Goal: Task Accomplishment & Management: Use online tool/utility

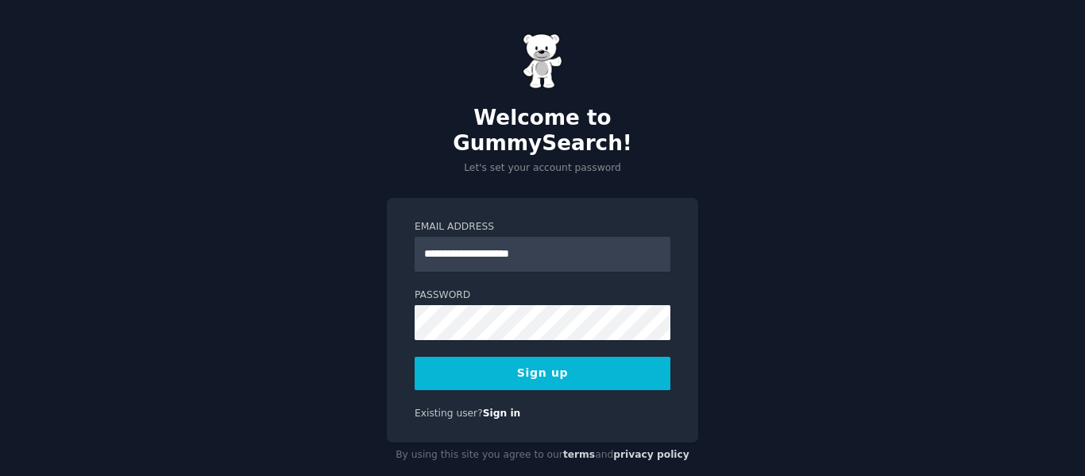
click at [546, 357] on button "Sign up" at bounding box center [543, 373] width 256 height 33
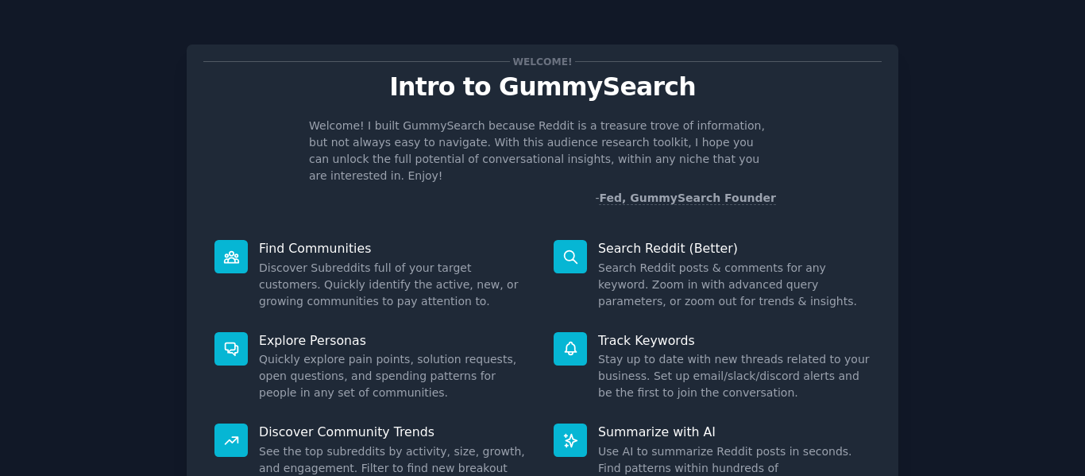
click at [1056, 201] on div "Welcome! Intro to GummySearch Welcome! I built GummySearch because Reddit is a …" at bounding box center [542, 327] width 1040 height 611
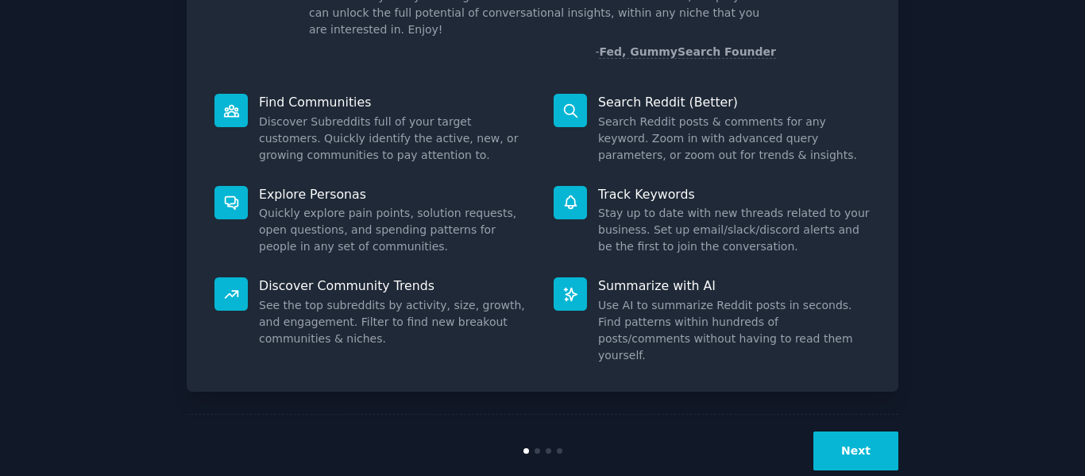
click at [849, 431] on button "Next" at bounding box center [855, 450] width 85 height 39
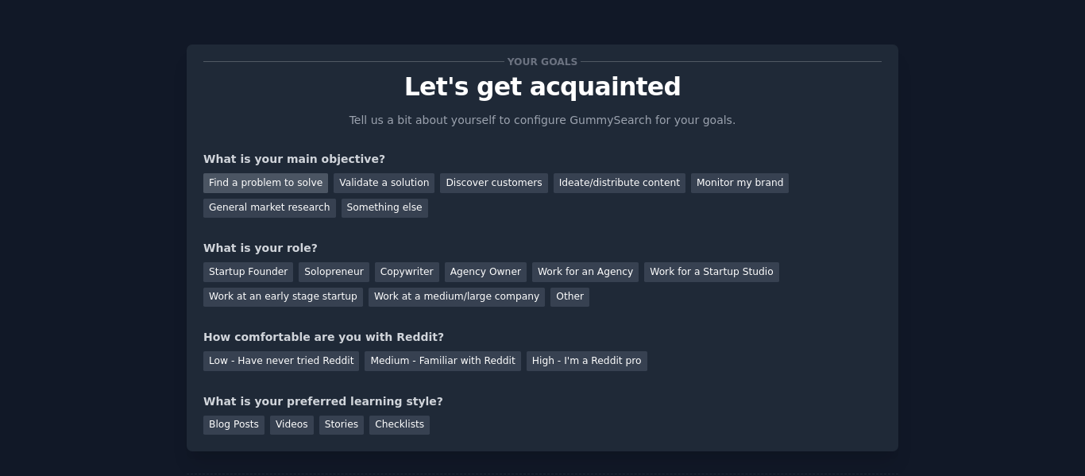
click at [279, 186] on div "Find a problem to solve" at bounding box center [265, 183] width 125 height 20
click at [389, 178] on div "Validate a solution" at bounding box center [384, 183] width 101 height 20
click at [296, 183] on div "Find a problem to solve" at bounding box center [265, 183] width 125 height 20
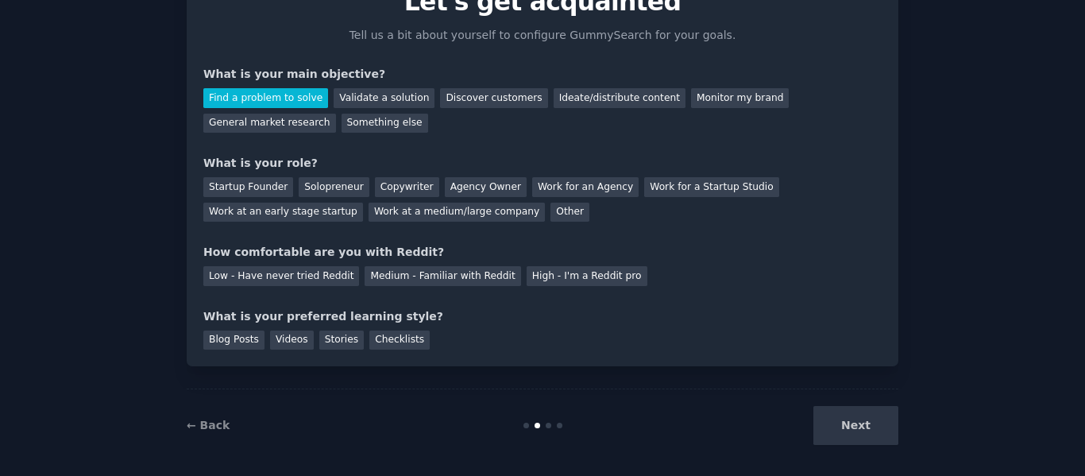
scroll to position [93, 0]
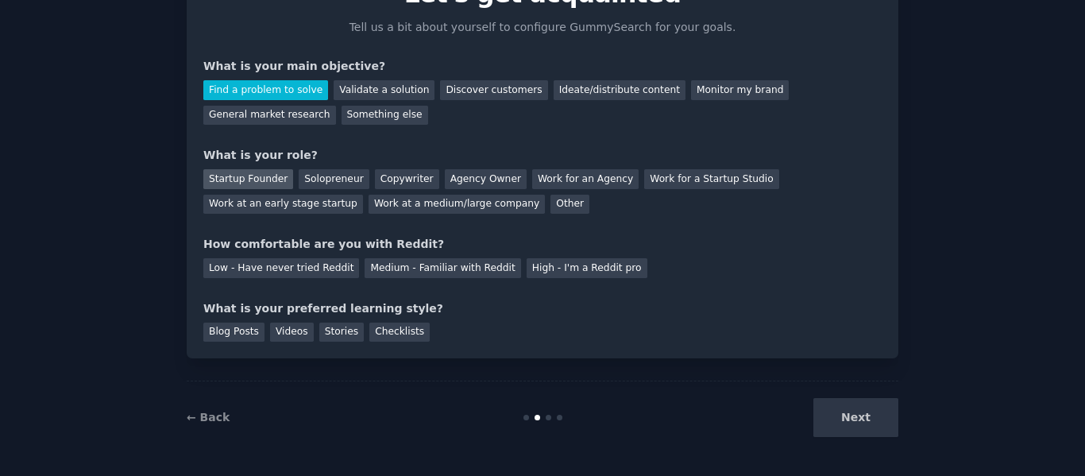
click at [263, 185] on div "Startup Founder" at bounding box center [248, 179] width 90 height 20
click at [303, 180] on div "Solopreneur" at bounding box center [334, 179] width 70 height 20
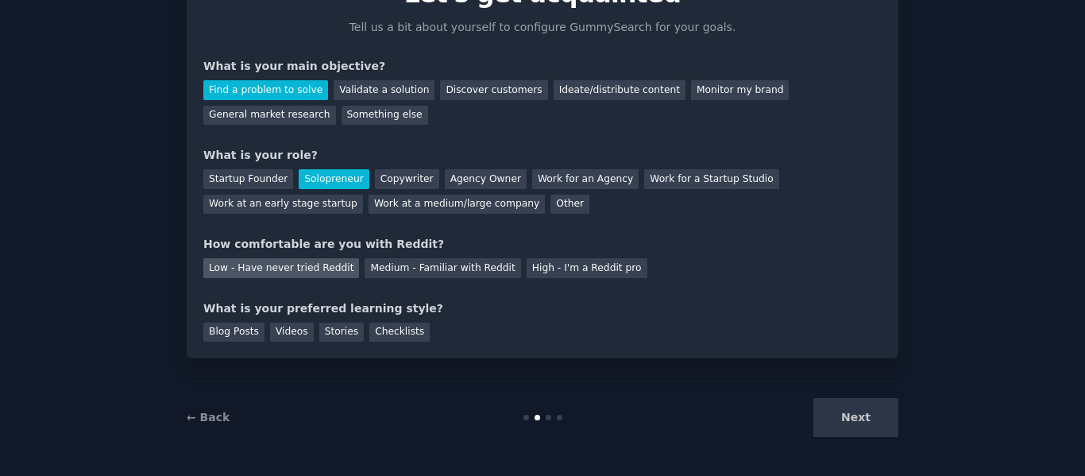
click at [247, 271] on div "Low - Have never tried Reddit" at bounding box center [281, 268] width 156 height 20
click at [273, 330] on div "Videos" at bounding box center [292, 332] width 44 height 20
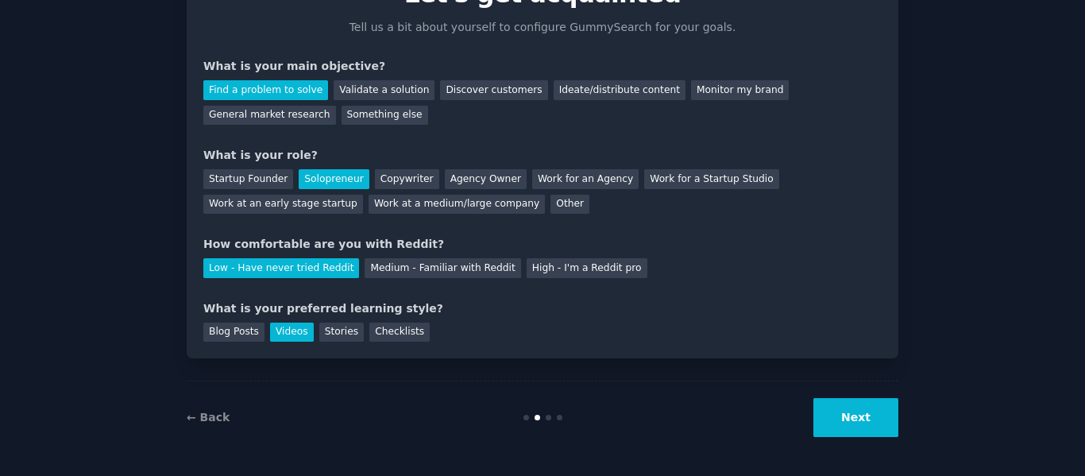
click at [852, 418] on button "Next" at bounding box center [855, 417] width 85 height 39
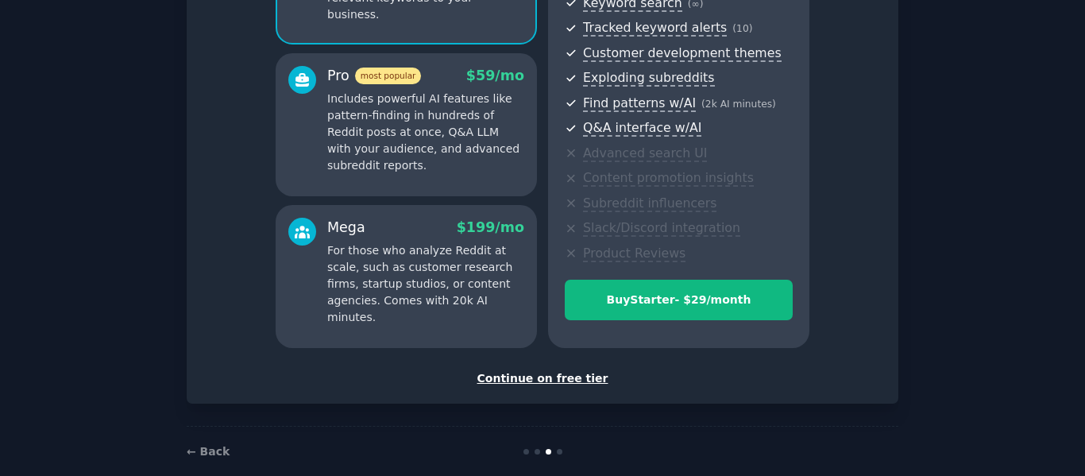
scroll to position [264, 0]
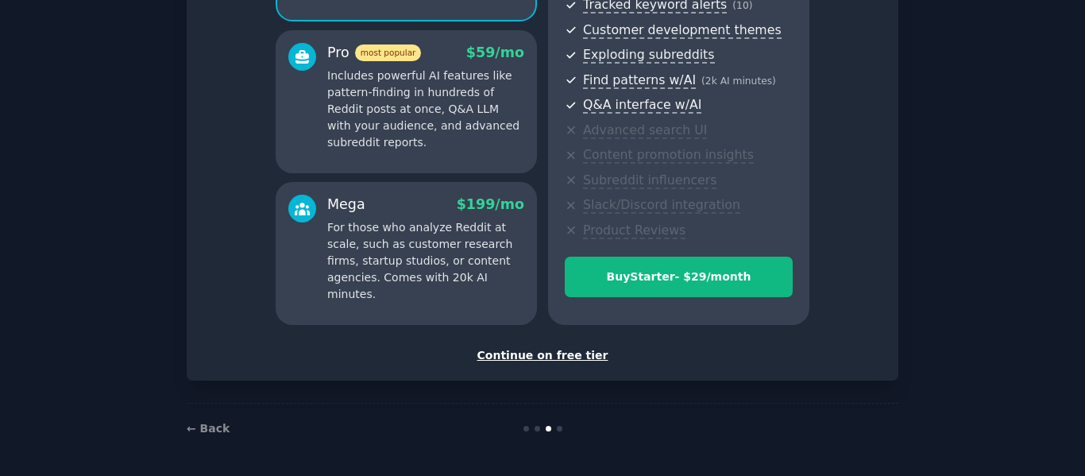
click at [536, 359] on div "Continue on free tier" at bounding box center [542, 355] width 678 height 17
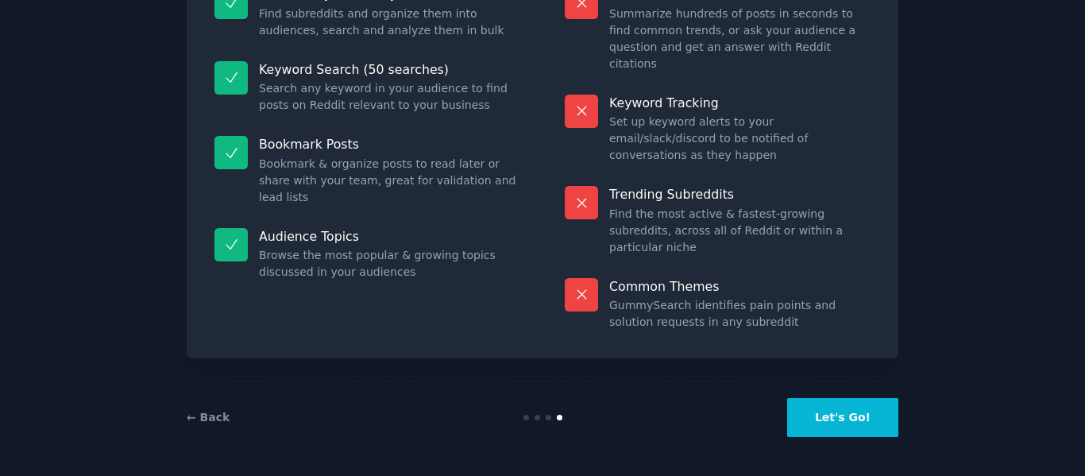
scroll to position [143, 0]
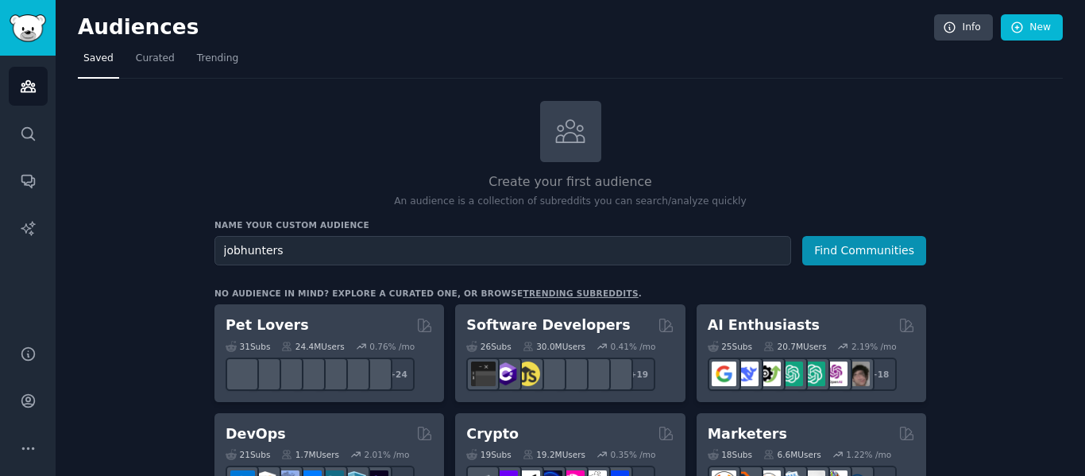
type input "jobhunters"
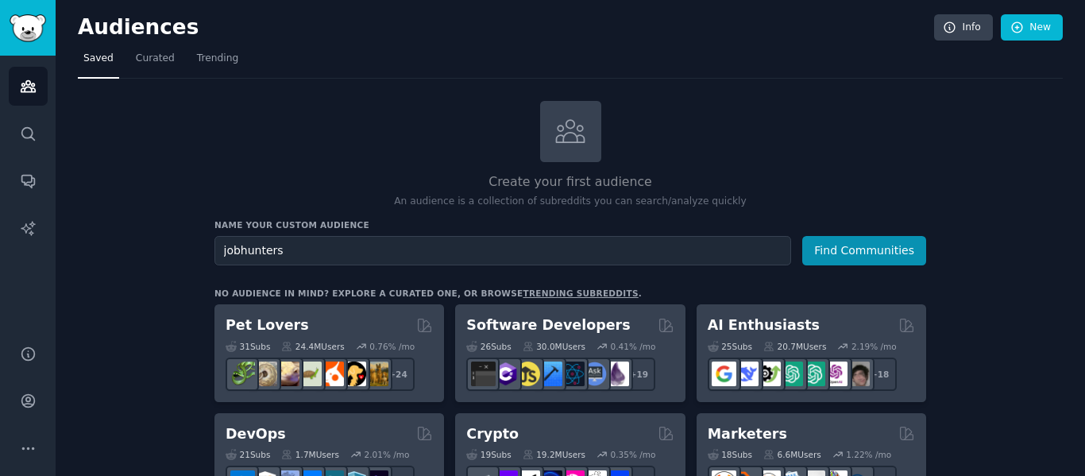
click at [802, 236] on button "Find Communities" at bounding box center [864, 250] width 124 height 29
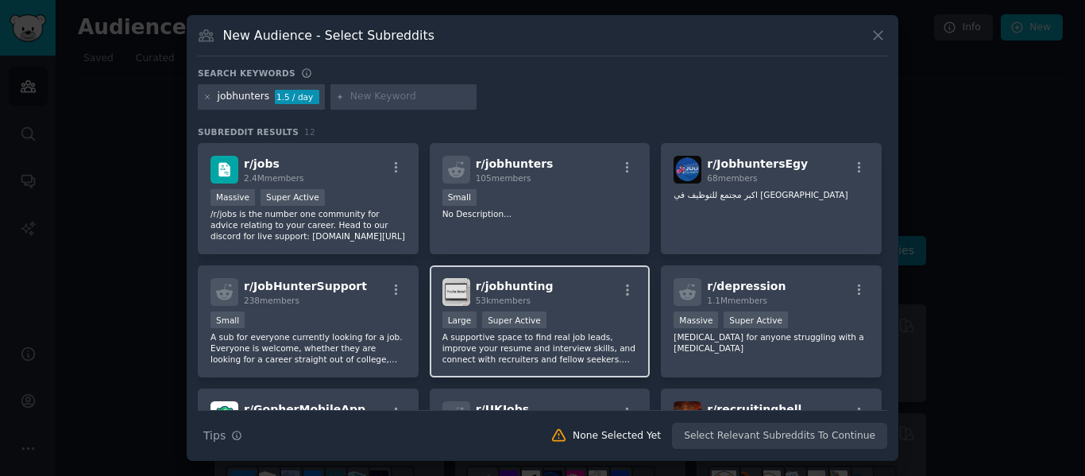
click at [569, 293] on div "r/ jobhunting 53k members" at bounding box center [539, 292] width 195 height 28
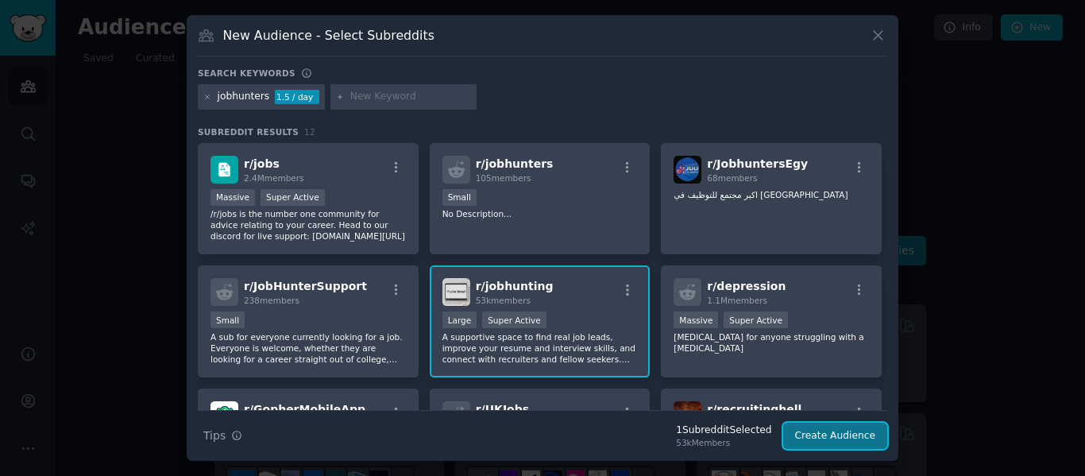
click at [844, 424] on button "Create Audience" at bounding box center [835, 436] width 105 height 27
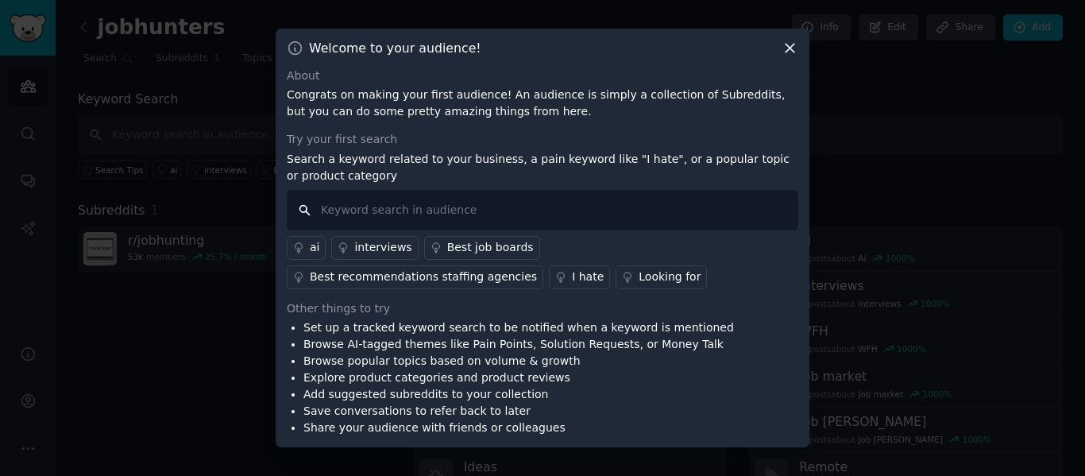
click at [496, 216] on input "text" at bounding box center [542, 210] width 511 height 41
type input "automated jobsearch"
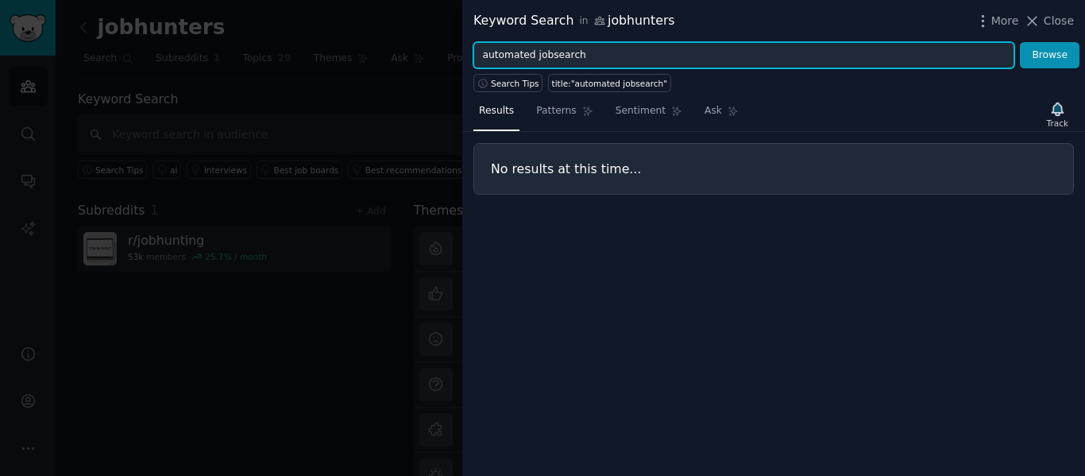
click at [531, 54] on input "automated jobsearch" at bounding box center [743, 55] width 541 height 27
click at [506, 86] on span "Search Tips" at bounding box center [515, 83] width 48 height 11
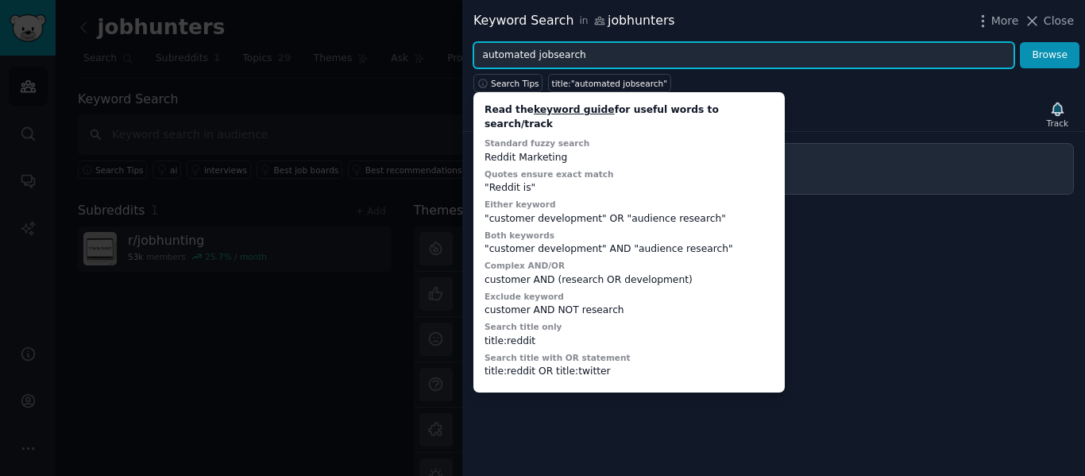
click at [605, 57] on input "automated jobsearch" at bounding box center [743, 55] width 541 height 27
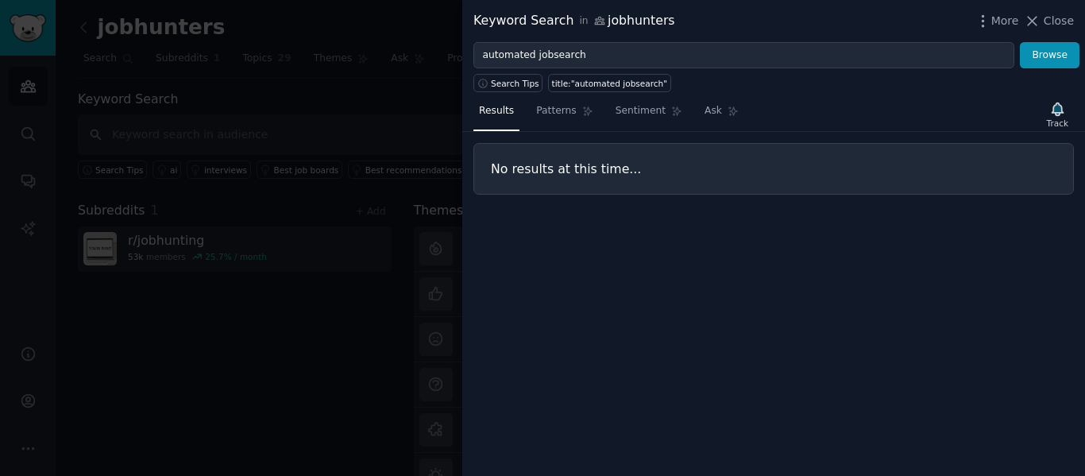
click at [394, 15] on div at bounding box center [542, 238] width 1085 height 476
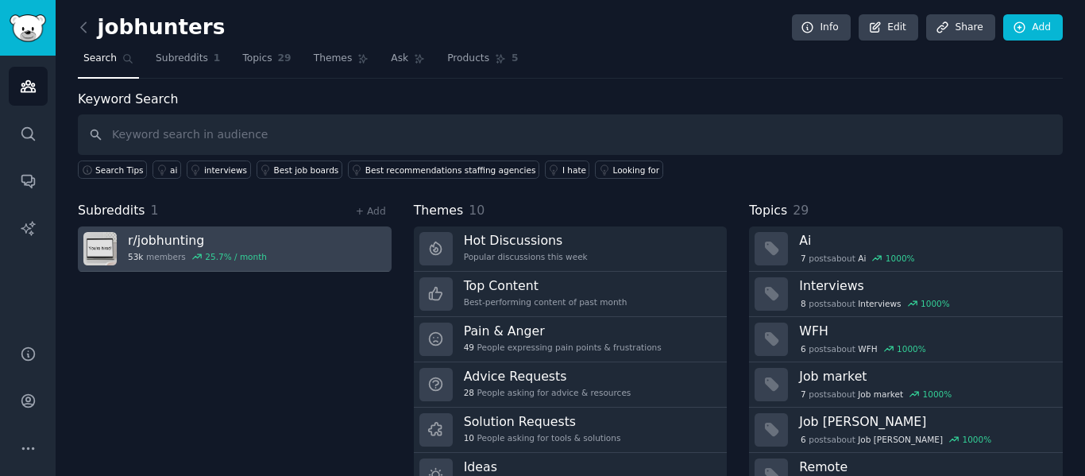
click at [168, 247] on h3 "r/ jobhunting" at bounding box center [197, 240] width 139 height 17
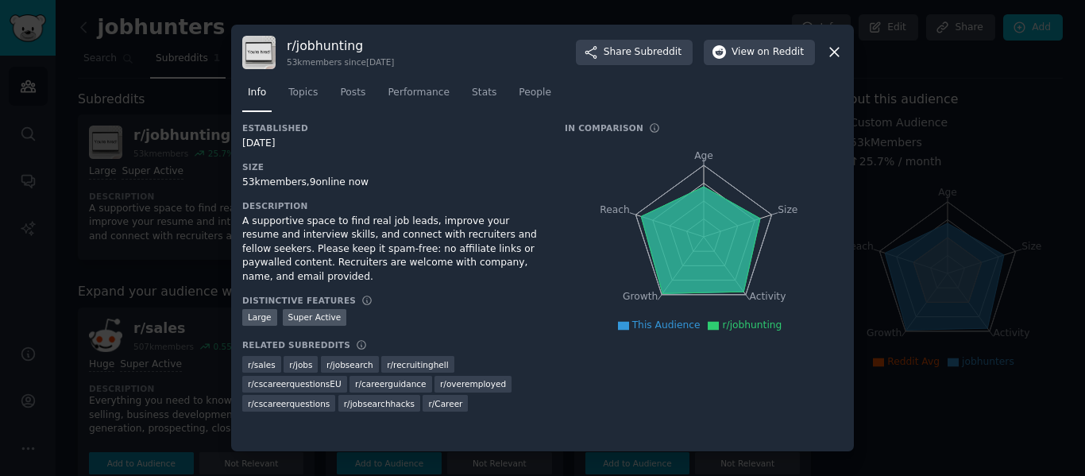
click at [919, 405] on div at bounding box center [542, 238] width 1085 height 476
